Goal: Information Seeking & Learning: Learn about a topic

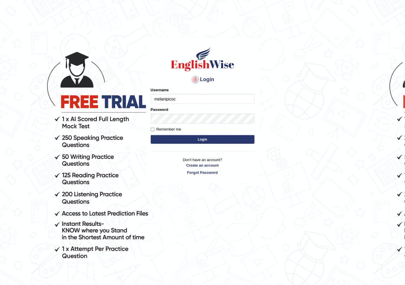
click at [179, 100] on input "melanipicoc" at bounding box center [203, 99] width 104 height 10
type input "m"
type input "Sakshisharma"
click at [179, 138] on button "Login" at bounding box center [203, 139] width 104 height 9
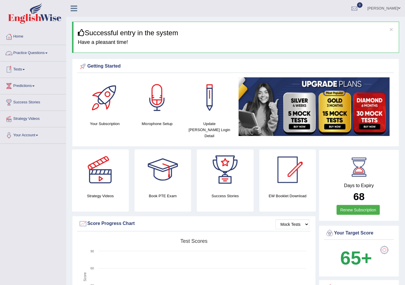
click at [33, 57] on link "Practice Questions" at bounding box center [33, 52] width 66 height 14
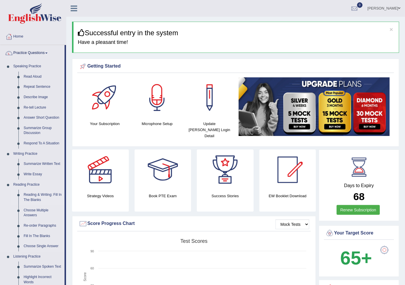
click at [44, 197] on link "Reading & Writing: Fill In The Blanks" at bounding box center [43, 197] width 44 height 15
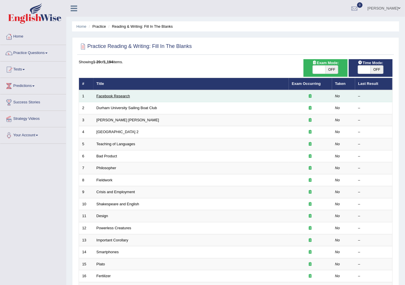
click at [120, 97] on link "Facebook Research" at bounding box center [113, 96] width 33 height 4
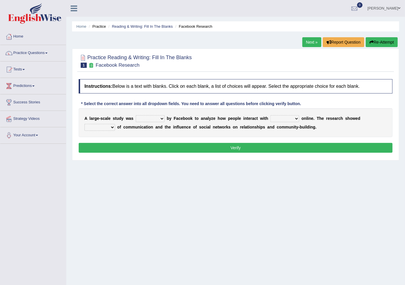
click at [160, 116] on select "surveyed had asked made" at bounding box center [150, 118] width 29 height 7
click at [284, 119] on select "together all each other another" at bounding box center [285, 118] width 29 height 7
select select "each other"
click at [271, 115] on select "together all each other another" at bounding box center [285, 118] width 29 height 7
click at [103, 125] on select "advantages standards fellowships patterns" at bounding box center [100, 127] width 31 height 7
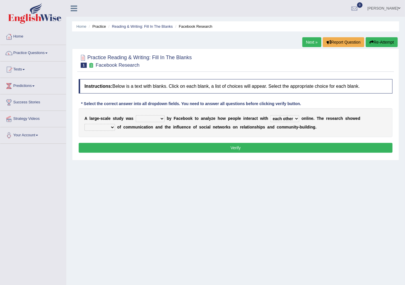
select select "advantages"
click at [85, 124] on select "advantages standards fellowships patterns" at bounding box center [100, 127] width 31 height 7
click at [155, 117] on select "surveyed had asked made" at bounding box center [150, 118] width 29 height 7
select select "made"
click at [136, 115] on select "surveyed had asked made" at bounding box center [150, 118] width 29 height 7
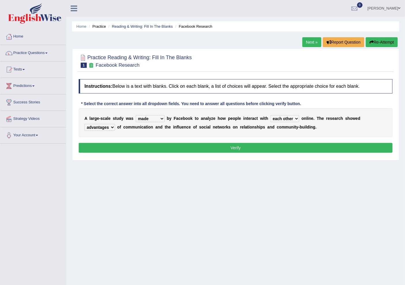
click at [156, 145] on button "Verify" at bounding box center [236, 148] width 314 height 10
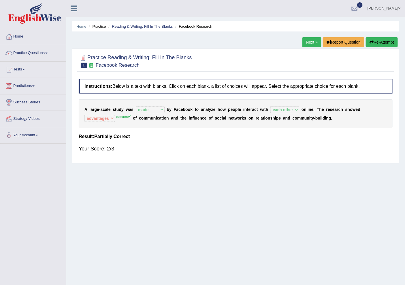
click at [305, 39] on link "Next »" at bounding box center [312, 42] width 19 height 10
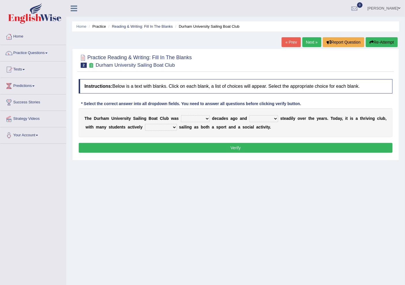
click at [192, 120] on select "found fund founded find" at bounding box center [195, 118] width 29 height 7
select select "founded"
click at [181, 115] on select "found fund founded find" at bounding box center [195, 118] width 29 height 7
click at [273, 120] on select "grow growing has grown grown" at bounding box center [264, 118] width 29 height 7
click at [169, 124] on select "enjoy enjoyed are enjoying enjoying" at bounding box center [161, 127] width 32 height 7
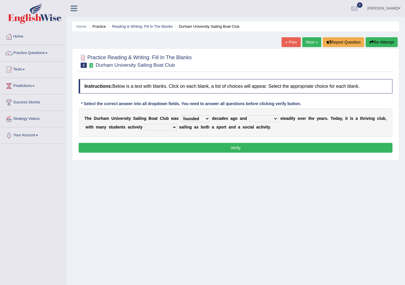
select select "enjoy"
click at [145, 124] on select "enjoy enjoyed are enjoying enjoying" at bounding box center [161, 127] width 32 height 7
click at [265, 120] on select "grow growing has grown grown" at bounding box center [264, 118] width 29 height 7
select select "grown"
click at [250, 115] on select "grow growing has grown grown" at bounding box center [264, 118] width 29 height 7
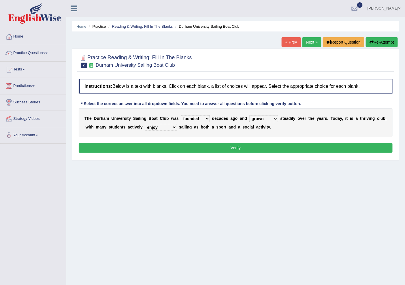
click at [260, 148] on button "Verify" at bounding box center [236, 148] width 314 height 10
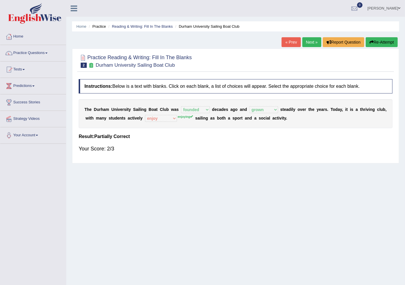
click at [308, 42] on link "Next »" at bounding box center [312, 42] width 19 height 10
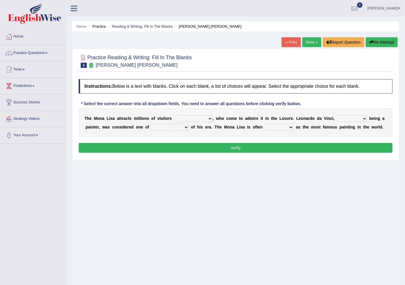
click at [191, 118] on select "around the year the all year all year round per year" at bounding box center [193, 118] width 39 height 7
select select "all year round"
click at [174, 115] on select "around the year the all year all year round per year" at bounding box center [193, 118] width 39 height 7
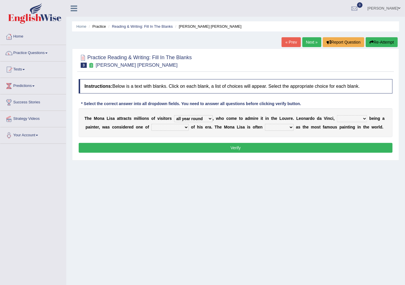
click at [353, 118] on select "rather than as much as as well as as long as" at bounding box center [352, 118] width 30 height 7
select select "rather than"
click at [337, 115] on select "rather than as much as as well as as long as" at bounding box center [352, 118] width 30 height 7
click at [180, 128] on select "better artists artist the better artist the best artists" at bounding box center [171, 127] width 38 height 7
select select "the best artists"
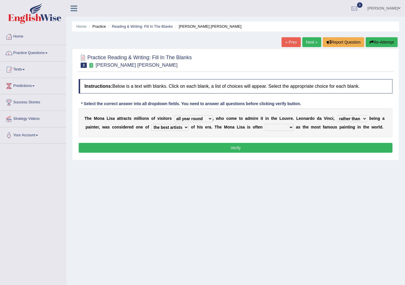
click at [152, 124] on select "better artists artist the better artist the best artists" at bounding box center [171, 127] width 38 height 7
click at [270, 126] on select "classified suggested predicted described" at bounding box center [279, 127] width 29 height 7
select select "classified"
click at [265, 124] on select "classified suggested predicted described" at bounding box center [279, 127] width 29 height 7
click at [263, 144] on button "Verify" at bounding box center [236, 148] width 314 height 10
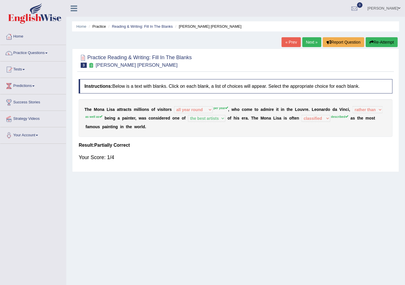
click at [379, 41] on button "Re-Attempt" at bounding box center [382, 42] width 32 height 10
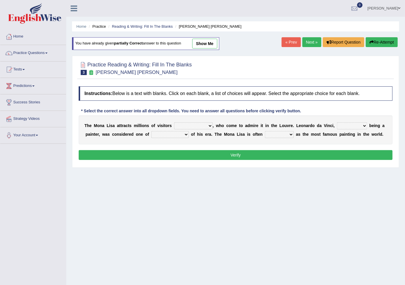
click at [179, 125] on select "around the year the all year all year round per year" at bounding box center [193, 125] width 39 height 7
select select "per year"
click at [174, 122] on select "around the year the all year all year round per year" at bounding box center [193, 125] width 39 height 7
click at [345, 126] on select "rather than as much as as well as as long as" at bounding box center [352, 125] width 30 height 7
select select "as well as"
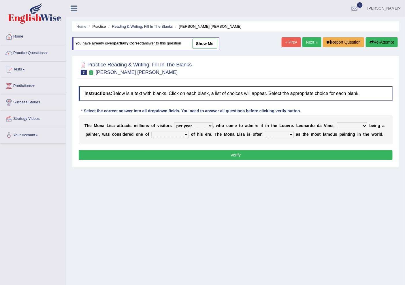
click at [337, 122] on select "rather than as much as as well as as long as" at bounding box center [352, 125] width 30 height 7
click at [163, 134] on select "better artists artist the better artist the best artists" at bounding box center [171, 134] width 38 height 7
select select "the best artists"
click at [152, 131] on select "better artists artist the better artist the best artists" at bounding box center [171, 134] width 38 height 7
click at [287, 134] on select "classified suggested predicted described" at bounding box center [279, 134] width 29 height 7
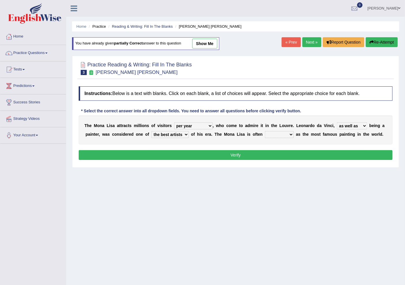
select select "predicted"
click at [265, 131] on select "classified suggested predicted described" at bounding box center [279, 134] width 29 height 7
click at [281, 150] on button "Verify" at bounding box center [236, 155] width 314 height 10
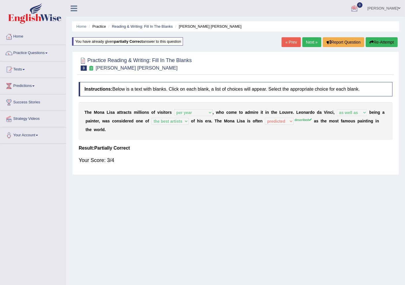
click at [396, 6] on link "Sakshi" at bounding box center [385, 7] width 42 height 15
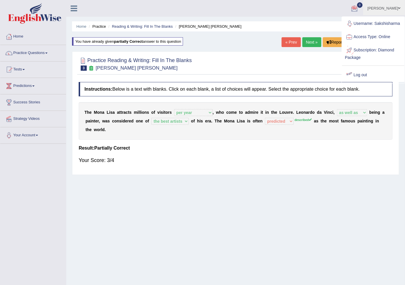
click at [364, 73] on link "Log out" at bounding box center [374, 74] width 62 height 13
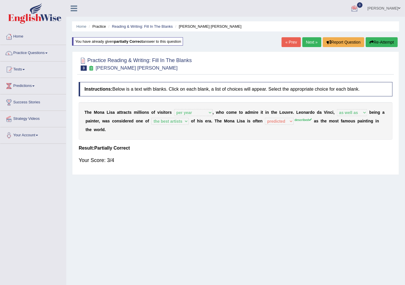
click at [364, 73] on div "Practice Reading & Writing: Fill In The Blanks 3 Mona Lisa" at bounding box center [235, 65] width 317 height 20
